Goal: Navigation & Orientation: Find specific page/section

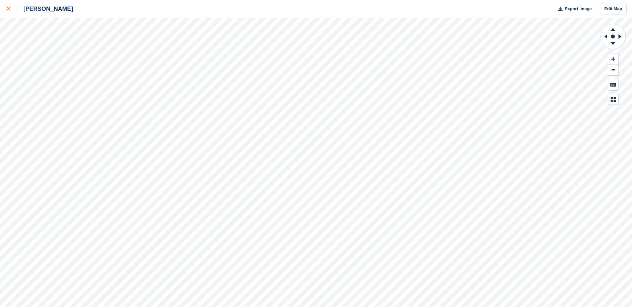
click at [6, 8] on link at bounding box center [8, 9] width 17 height 18
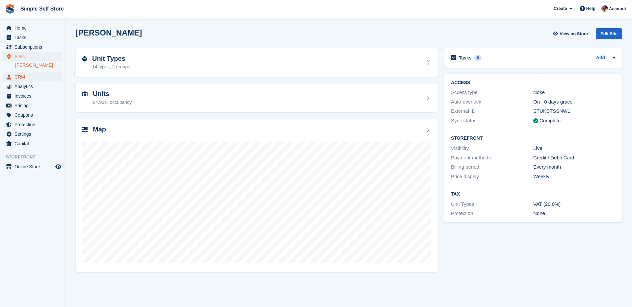
click at [41, 79] on span "CRM" at bounding box center [33, 76] width 39 height 9
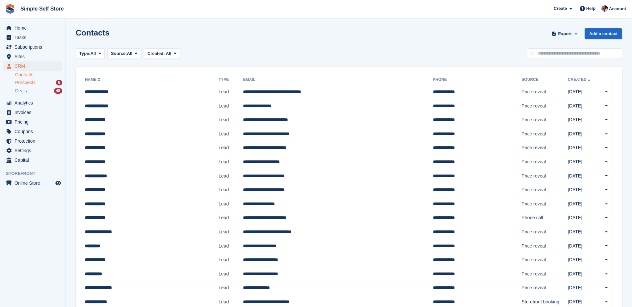
click at [43, 83] on div "Prospects 6" at bounding box center [38, 83] width 47 height 6
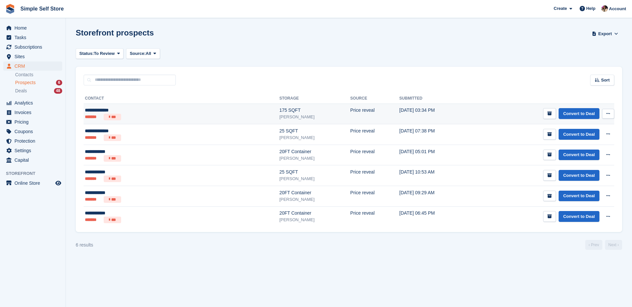
click at [116, 111] on div "**********" at bounding box center [133, 110] width 96 height 7
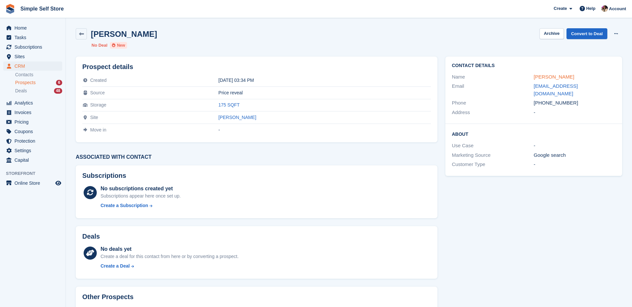
click at [545, 75] on link "Morag Christie" at bounding box center [553, 77] width 40 height 6
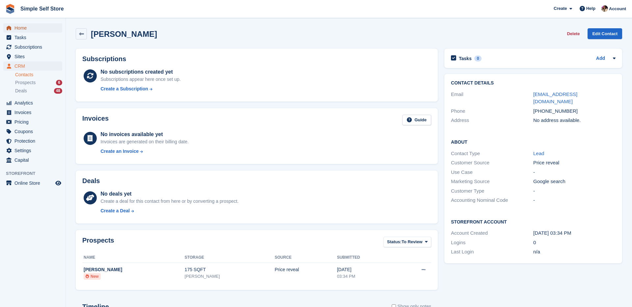
click at [22, 28] on span "Home" at bounding box center [33, 27] width 39 height 9
